Goal: Task Accomplishment & Management: Manage account settings

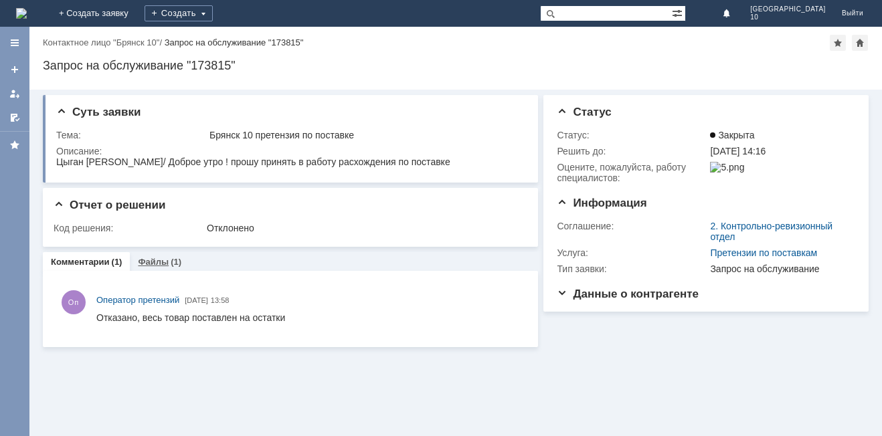
click at [143, 258] on link "Файлы" at bounding box center [153, 262] width 31 height 10
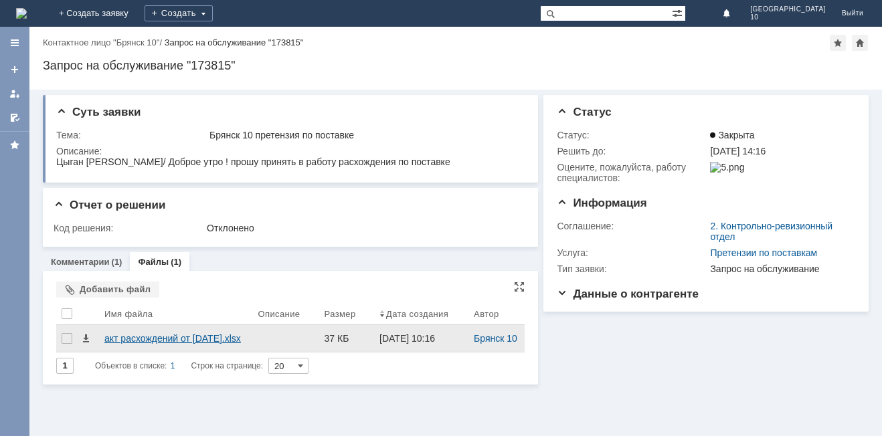
click at [154, 344] on div "акт расхождений от 18.09.2025.xlsx" at bounding box center [175, 338] width 143 height 11
